Goal: Communication & Community: Answer question/provide support

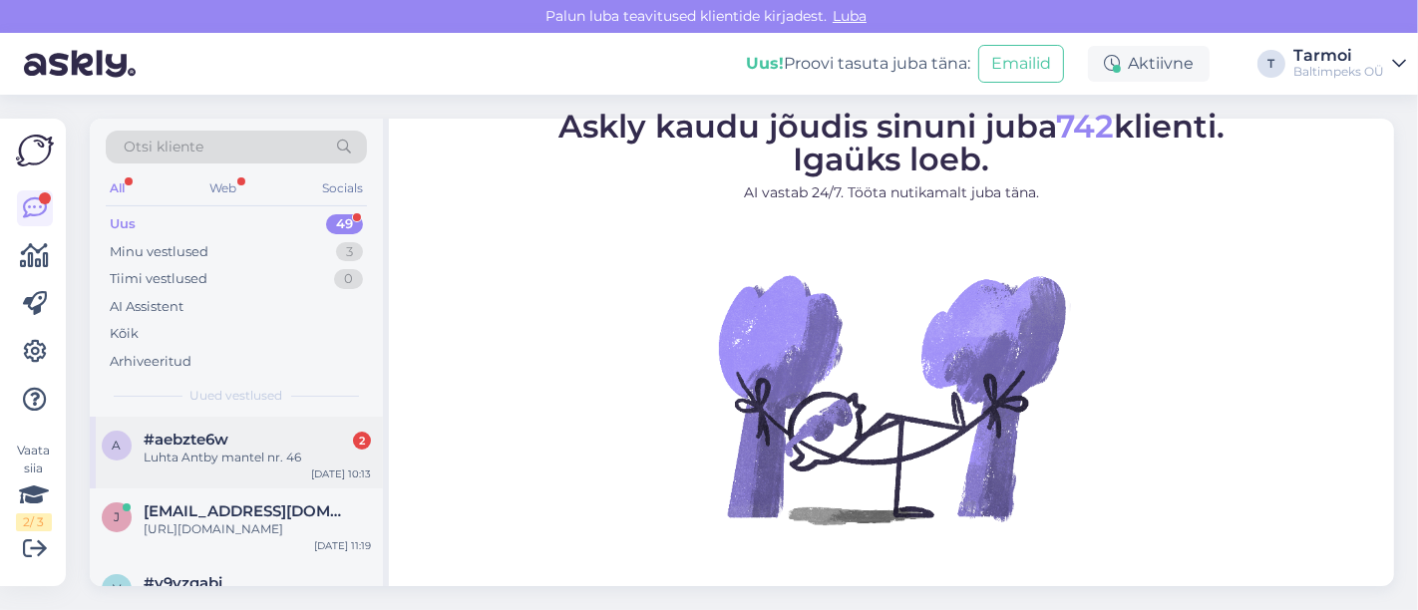
click at [193, 446] on span "#aebzte6w" at bounding box center [186, 440] width 85 height 18
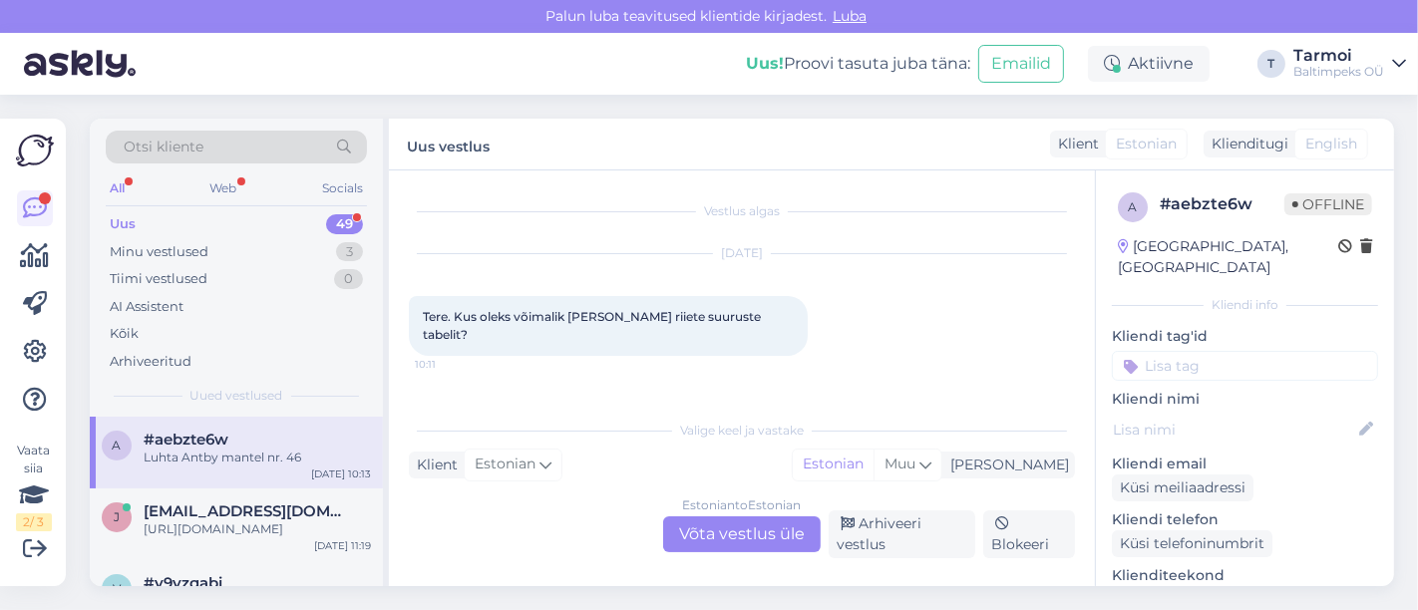
scroll to position [52, 0]
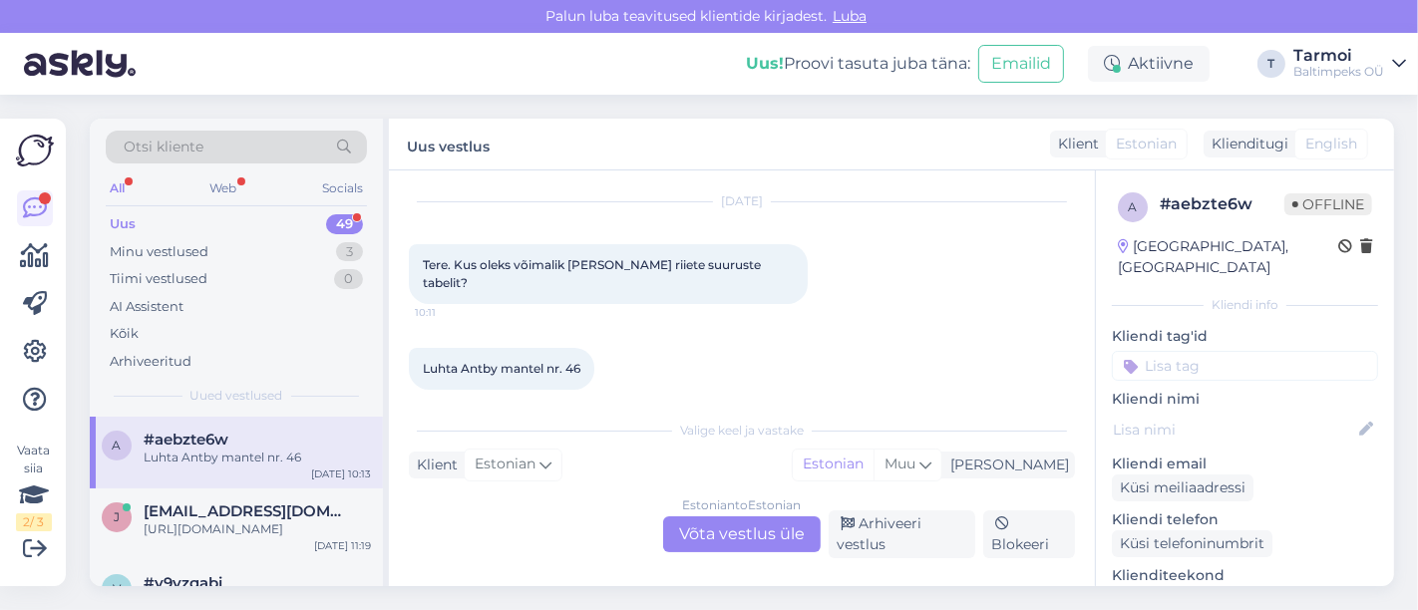
click at [745, 530] on div "Estonian to Estonian Võta vestlus üle" at bounding box center [742, 535] width 158 height 36
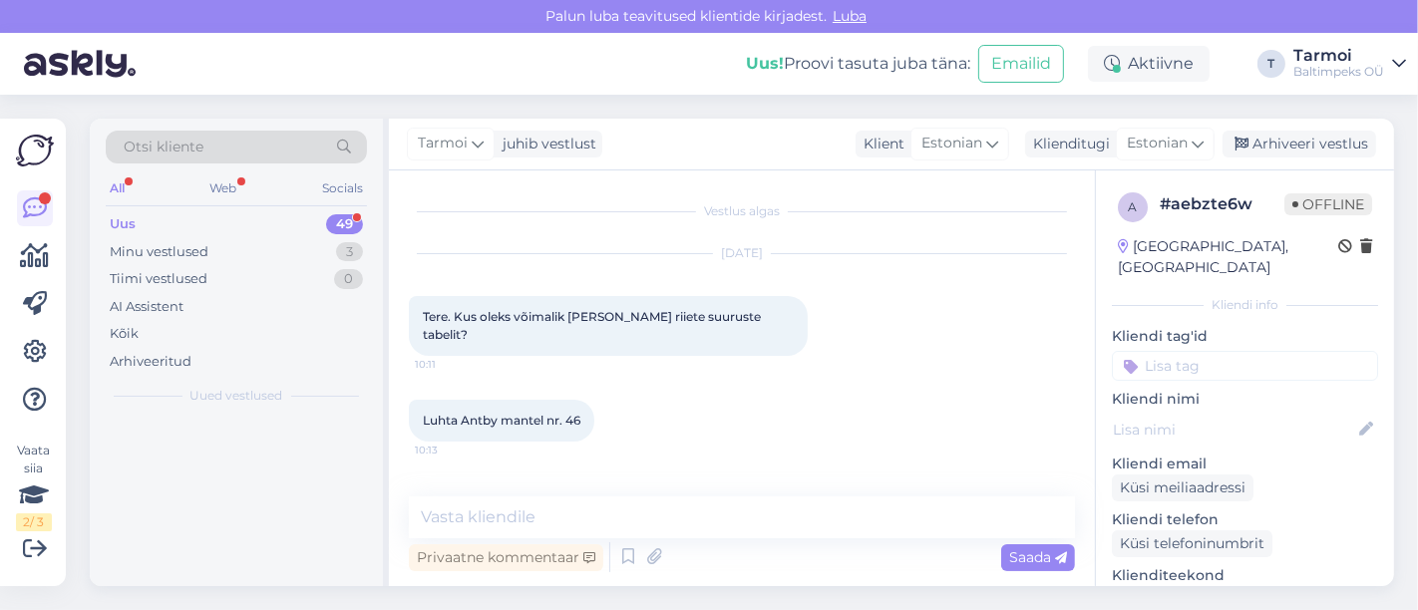
scroll to position [0, 0]
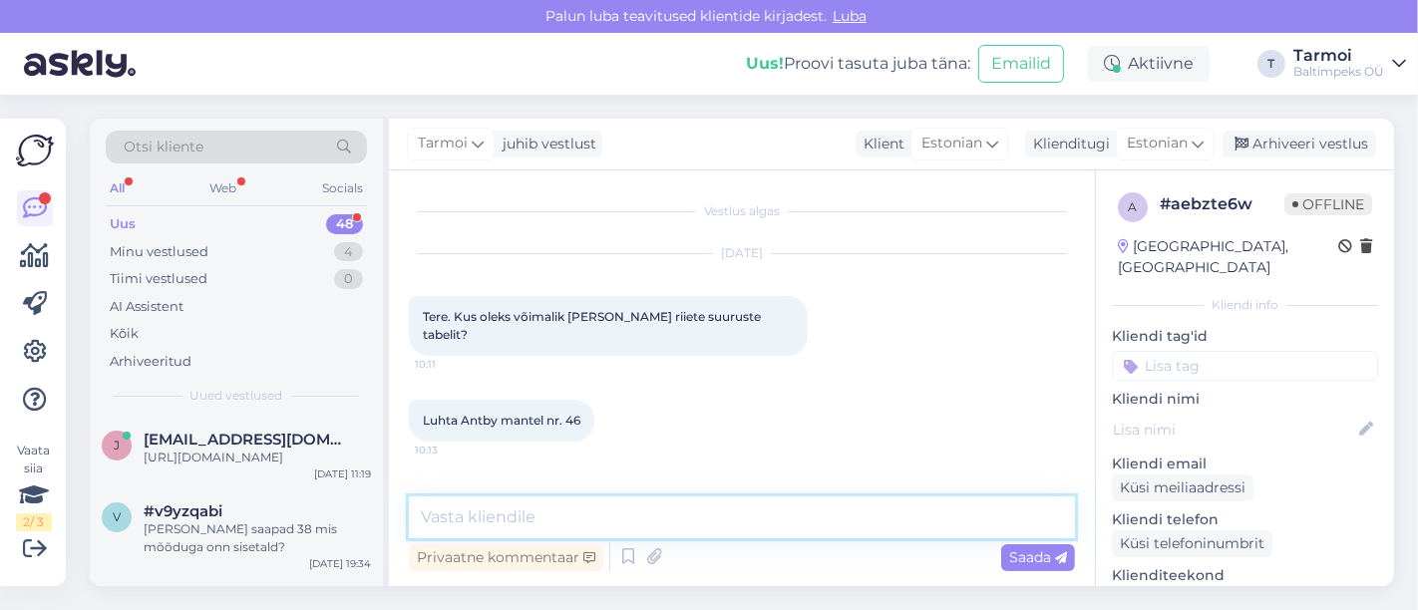
click at [626, 522] on textarea at bounding box center [742, 518] width 666 height 42
paste textarea "[URL][DOMAIN_NAME]"
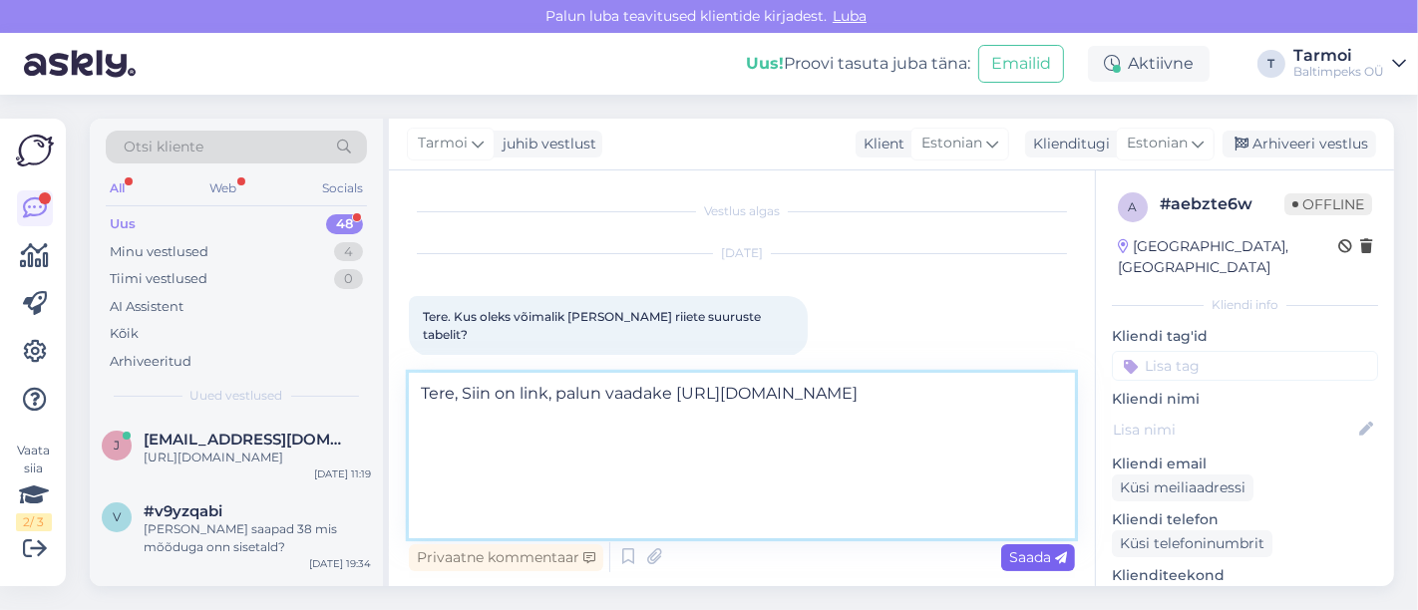
type textarea "Tere, Siin on link, palun vaadake [URL][DOMAIN_NAME]"
click at [1037, 556] on span "Saada" at bounding box center [1038, 557] width 58 height 18
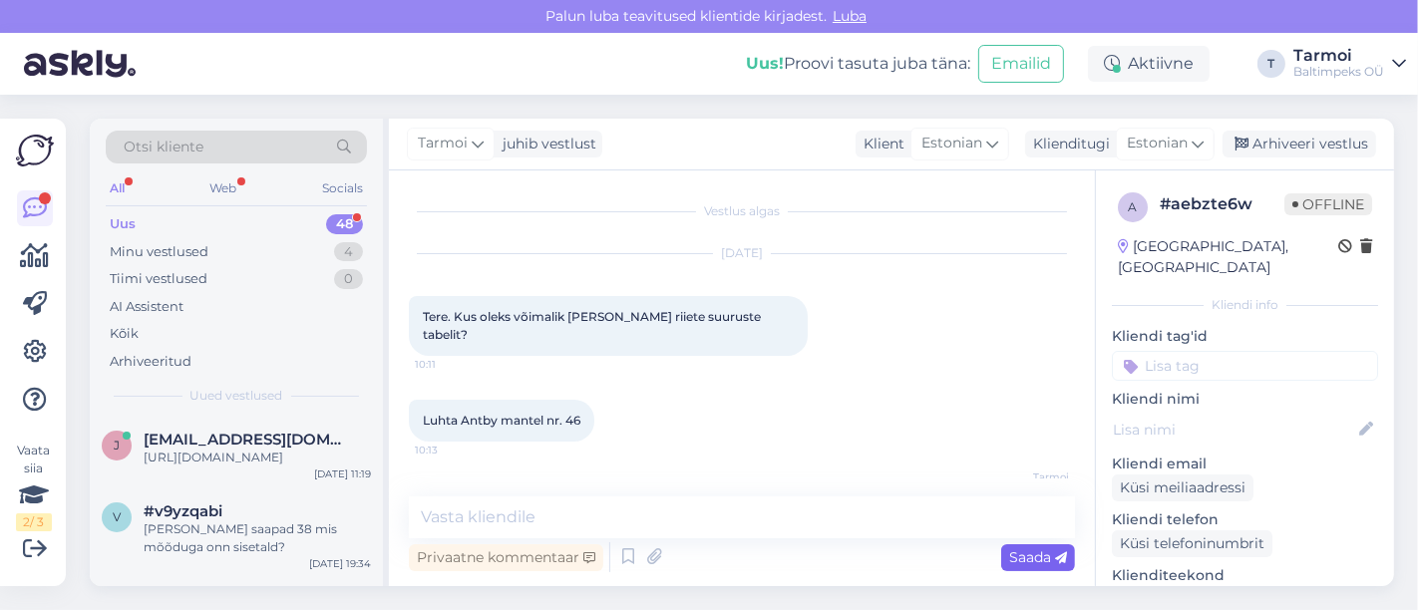
scroll to position [177, 0]
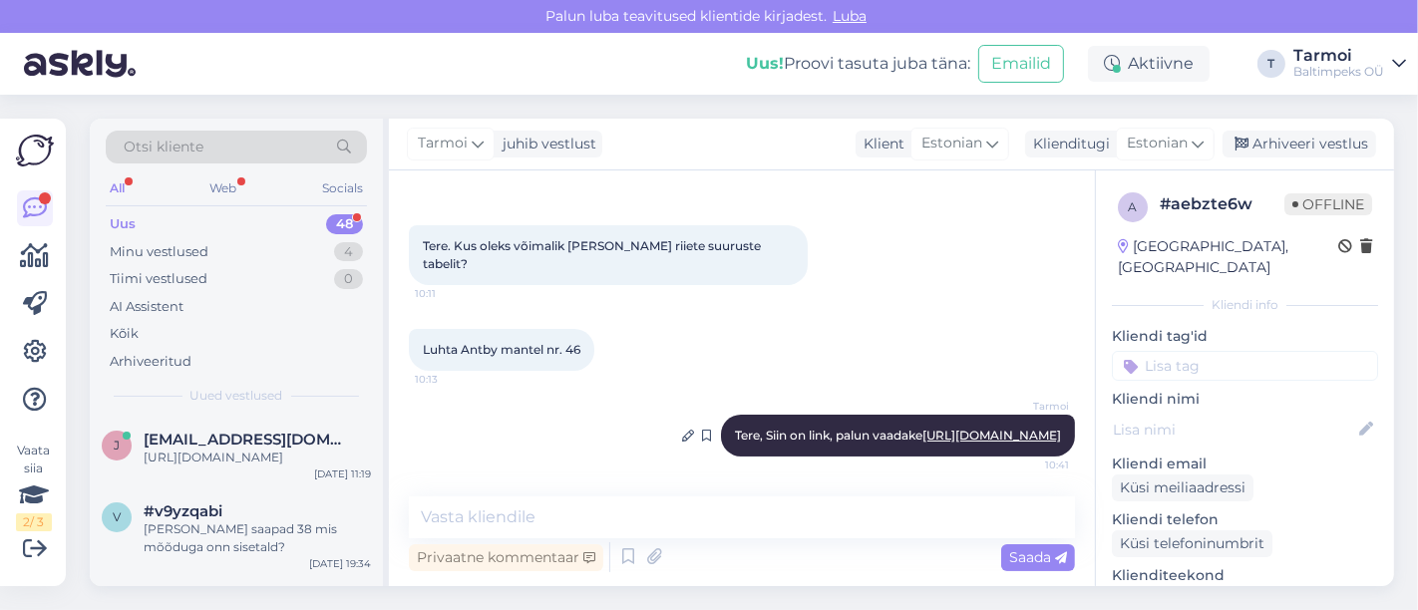
click at [1055, 415] on div "Tarmoi Tere, Siin on link, palun vaadake [URL][DOMAIN_NAME] 10:41" at bounding box center [898, 436] width 354 height 42
click at [721, 415] on div "Tarmoi Tere, Siin on link, palun vaadake [URL][DOMAIN_NAME] 10:41" at bounding box center [898, 436] width 354 height 42
click at [216, 465] on div "[URL][DOMAIN_NAME]" at bounding box center [257, 458] width 227 height 18
